Goal: Transaction & Acquisition: Register for event/course

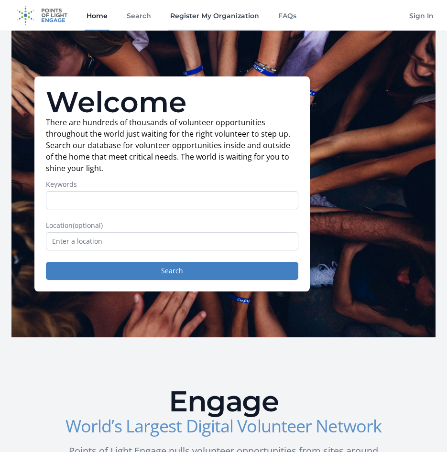
click at [220, 15] on link "Register My Organization" at bounding box center [214, 15] width 93 height 31
click at [224, 18] on link "Register My Organization" at bounding box center [214, 15] width 93 height 31
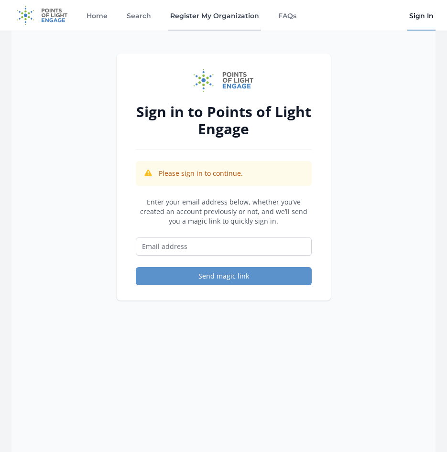
click at [230, 19] on link "Register My Organization" at bounding box center [214, 15] width 93 height 31
